Goal: Check status: Check status

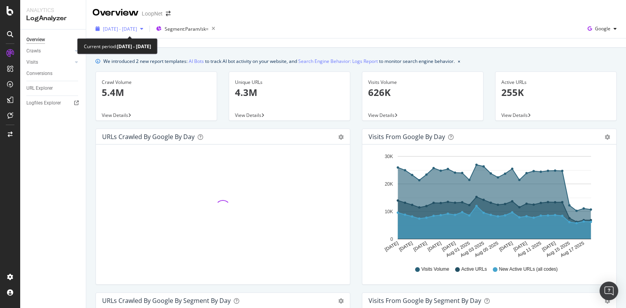
click at [143, 28] on icon "button" at bounding box center [141, 28] width 3 height 5
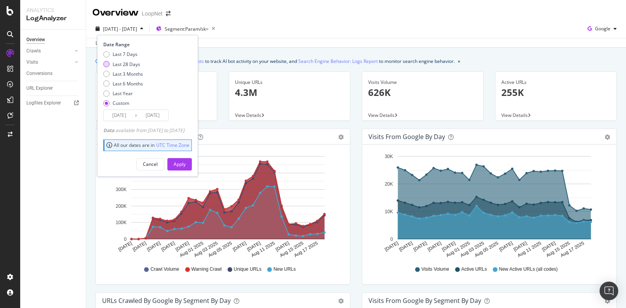
click at [132, 64] on div "Last 28 Days" at bounding box center [127, 64] width 28 height 7
type input "[DATE]"
click at [186, 165] on div "Apply" at bounding box center [180, 164] width 12 height 7
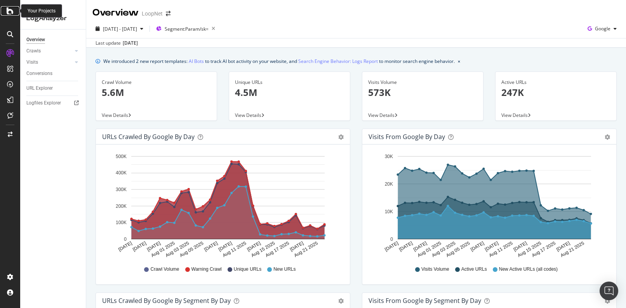
click at [10, 13] on icon at bounding box center [10, 10] width 7 height 9
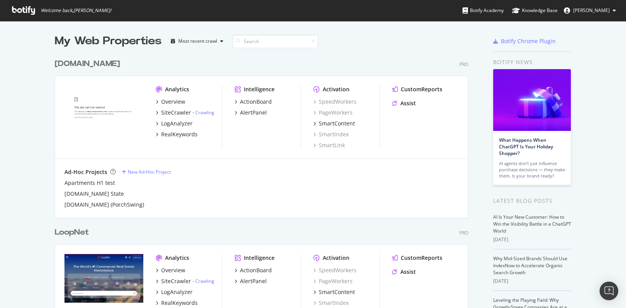
click at [89, 62] on div "[DOMAIN_NAME]" at bounding box center [87, 63] width 65 height 11
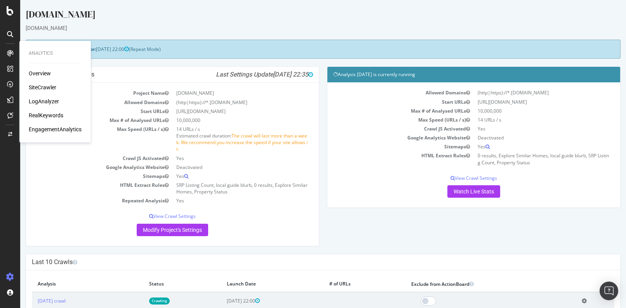
click at [45, 101] on div "LogAnalyzer" at bounding box center [44, 101] width 30 height 8
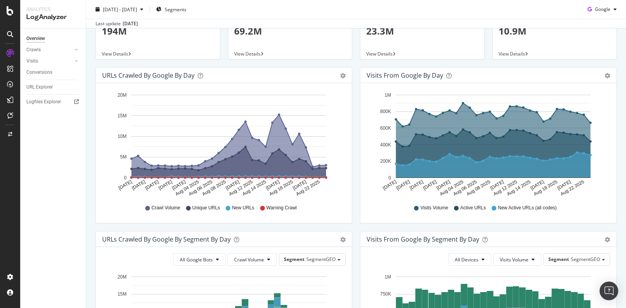
scroll to position [59, 0]
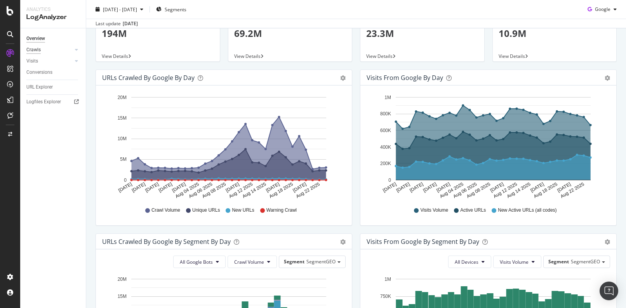
click at [33, 50] on div "Crawls" at bounding box center [33, 50] width 14 height 8
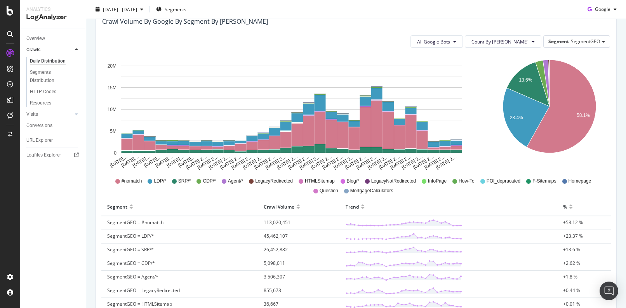
scroll to position [83, 0]
